Goal: Transaction & Acquisition: Purchase product/service

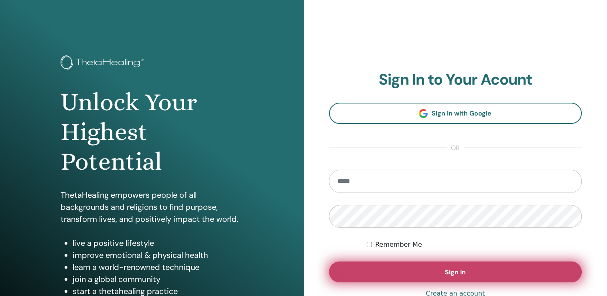
type input "**********"
click at [352, 271] on button "Sign In" at bounding box center [455, 272] width 253 height 21
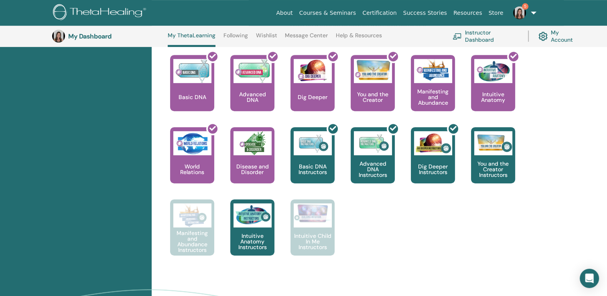
scroll to position [357, 0]
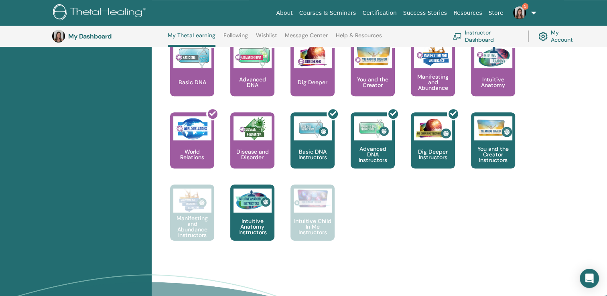
drag, startPoint x: 376, startPoint y: 195, endPoint x: 80, endPoint y: 172, distance: 296.9
click at [80, 172] on div "Certifications Upcoming Seminars Completed Seminars My Documents" at bounding box center [76, 54] width 152 height 602
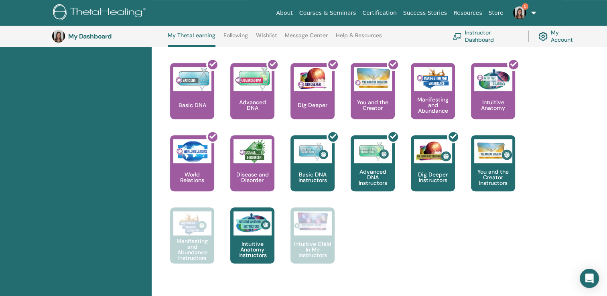
scroll to position [329, 0]
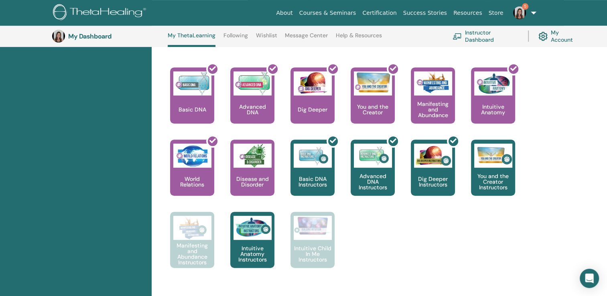
click at [478, 33] on link "Instructor Dashboard" at bounding box center [485, 36] width 66 height 18
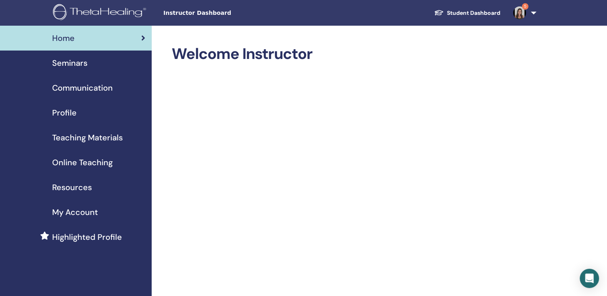
click at [83, 158] on span "Online Teaching" at bounding box center [82, 162] width 61 height 12
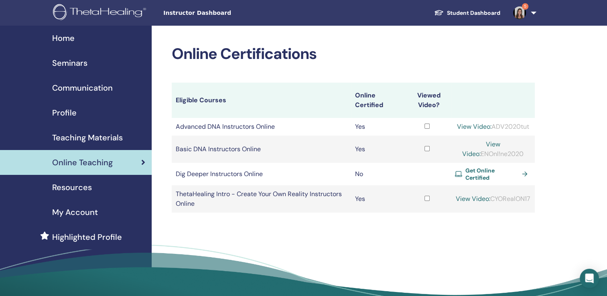
click at [102, 36] on div "Home" at bounding box center [75, 38] width 139 height 12
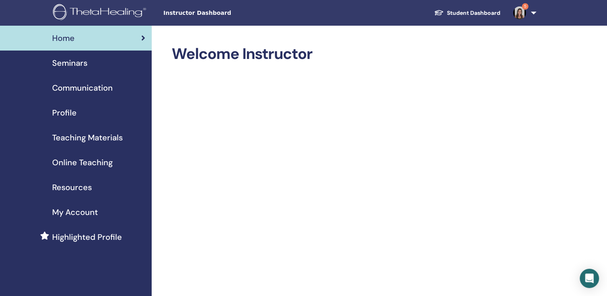
click at [74, 155] on link "Online Teaching" at bounding box center [76, 162] width 152 height 25
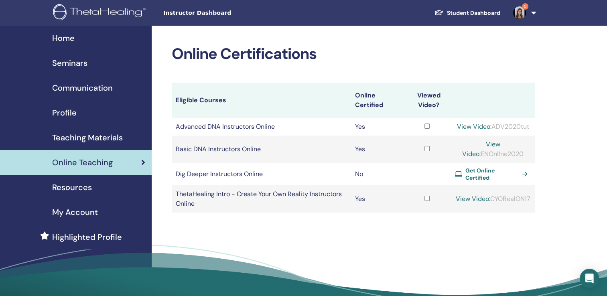
click at [465, 173] on span "Get Online Certified" at bounding box center [491, 174] width 53 height 14
click at [64, 60] on span "Seminars" at bounding box center [69, 63] width 35 height 12
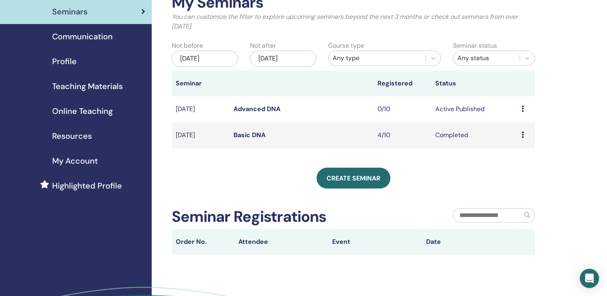
scroll to position [44, 0]
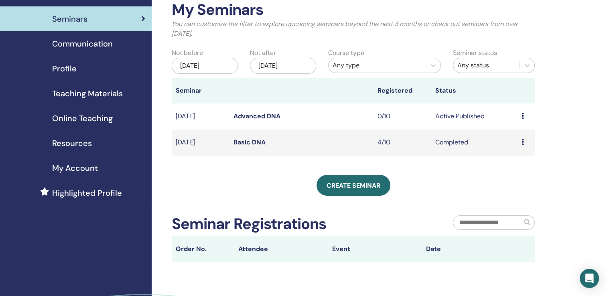
click at [103, 15] on div "Seminars" at bounding box center [75, 19] width 139 height 12
